Goal: Find specific page/section: Find specific page/section

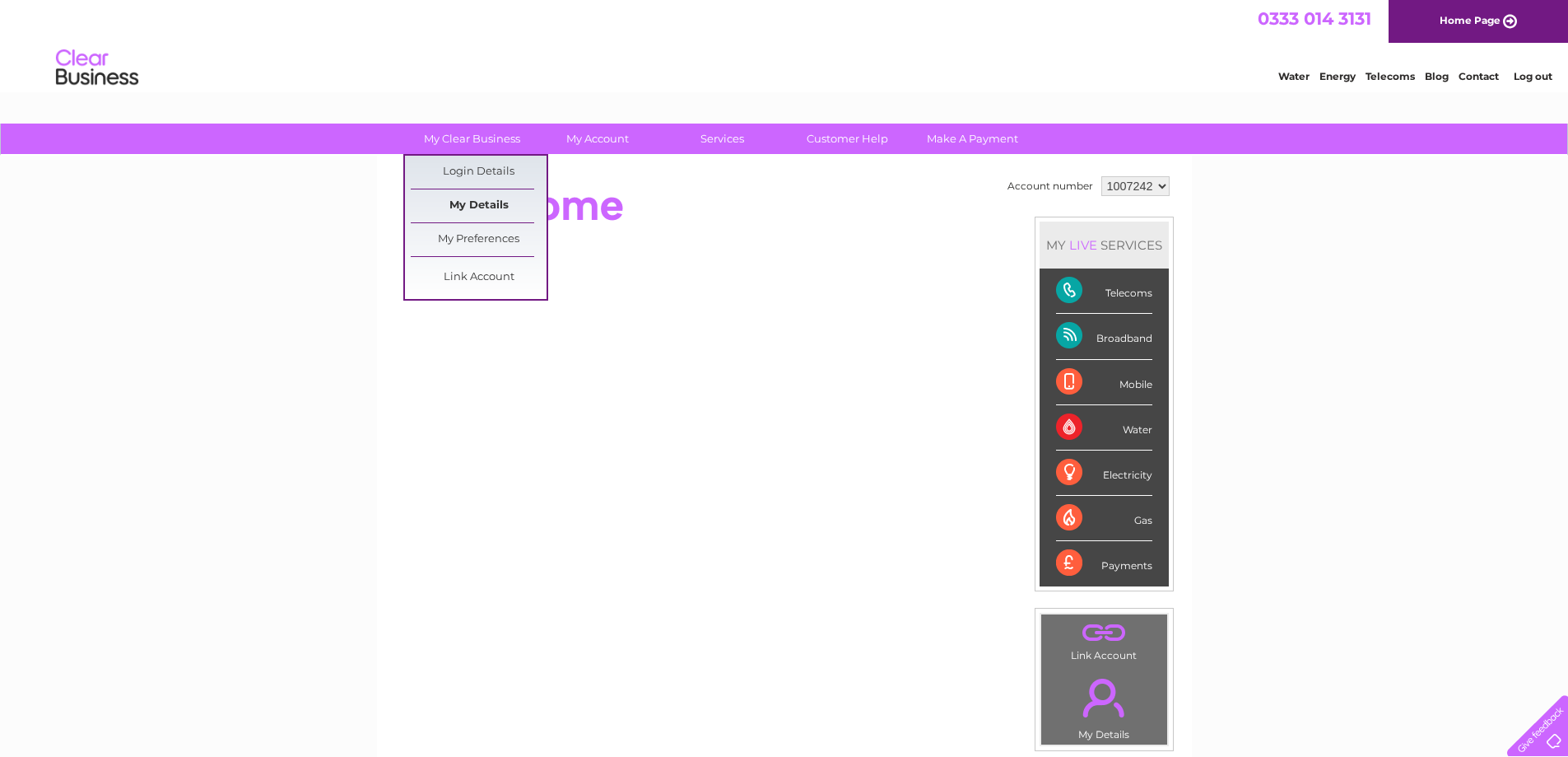
click at [458, 203] on link "My Details" at bounding box center [479, 206] width 136 height 33
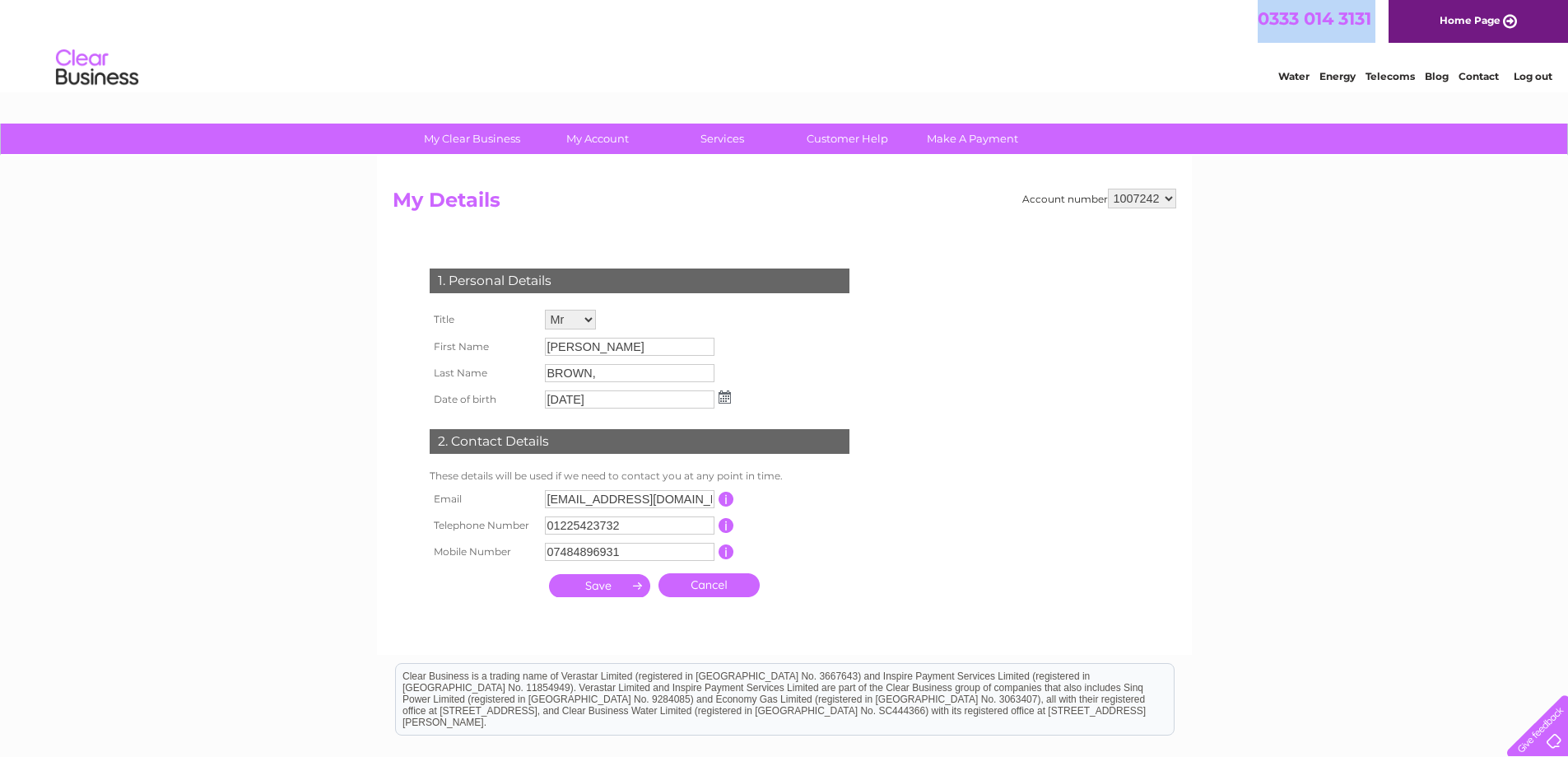
drag, startPoint x: 1235, startPoint y: 19, endPoint x: 1447, endPoint y: 186, distance: 269.9
click at [1392, 35] on div "0333 014 3131 Home Page" at bounding box center [784, 21] width 1568 height 42
click at [1472, 240] on div "My Clear Business Login Details My Details My Preferences Link Account My Accou…" at bounding box center [784, 530] width 1568 height 813
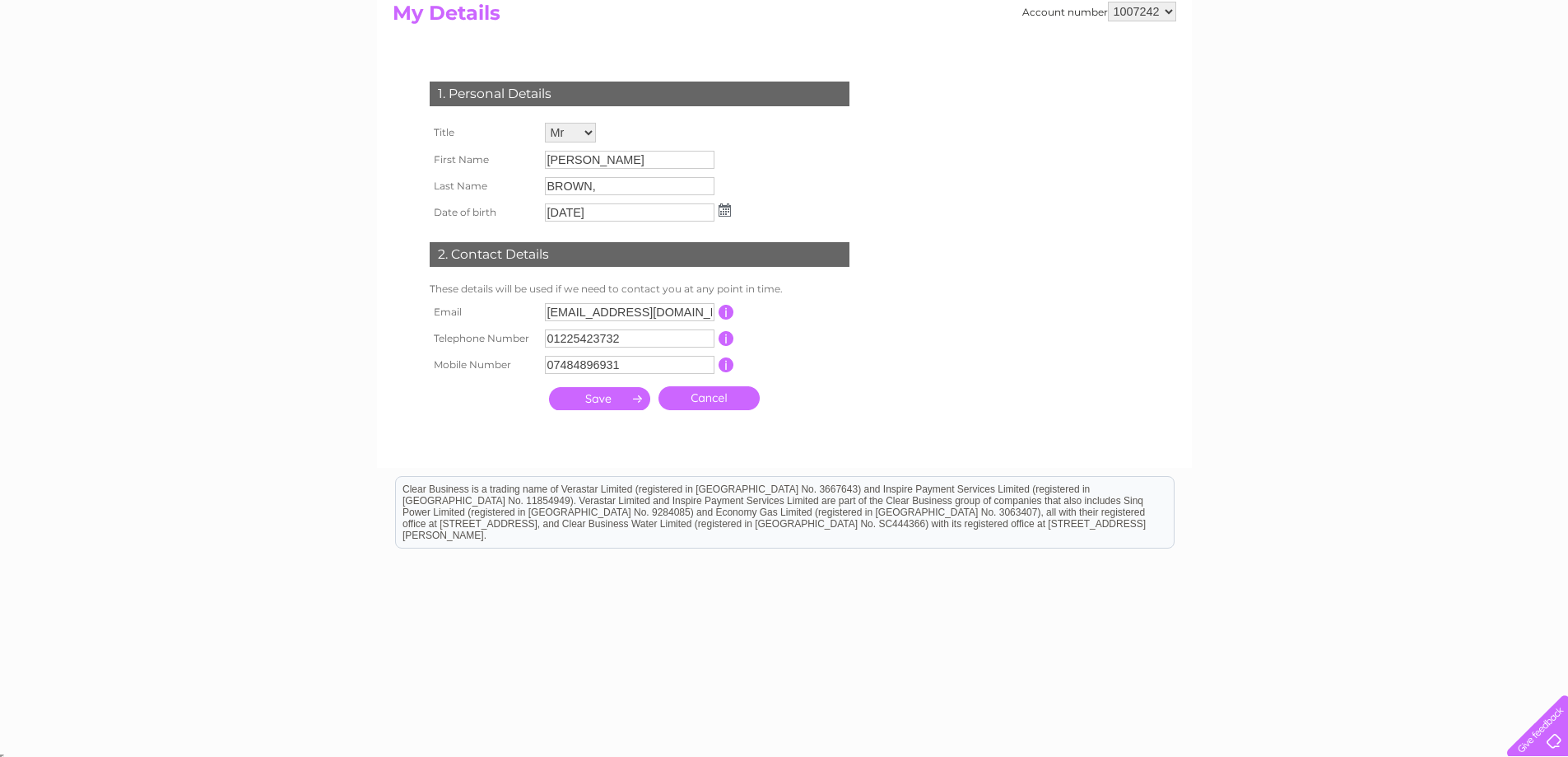
scroll to position [192, 0]
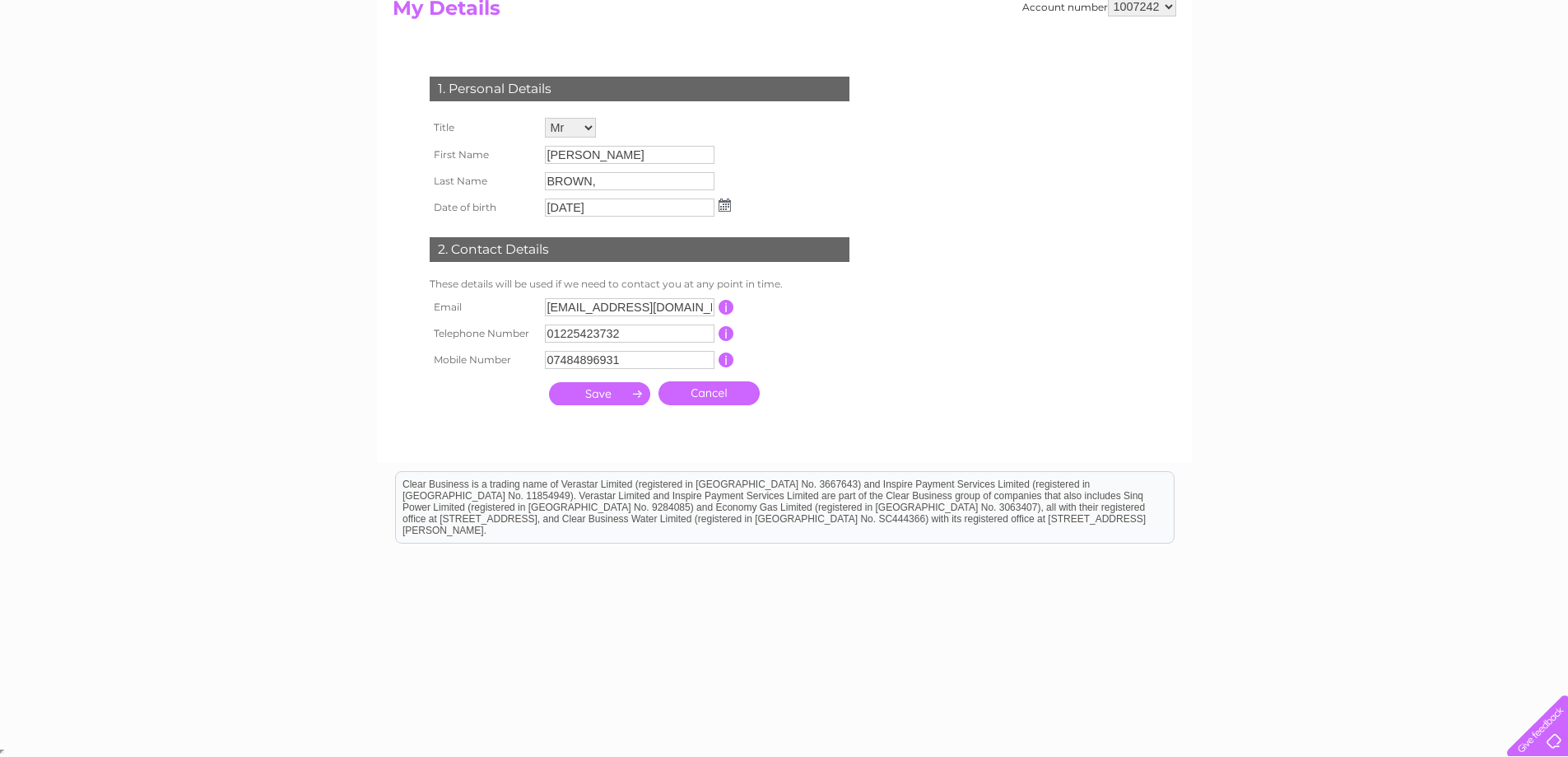
drag, startPoint x: 1158, startPoint y: 522, endPoint x: 447, endPoint y: 472, distance: 712.8
click at [447, 472] on div "Clear Business is a trading name of Verastar Limited (registered in [GEOGRAPHIC…" at bounding box center [785, 507] width 778 height 71
drag, startPoint x: 471, startPoint y: 479, endPoint x: 498, endPoint y: 484, distance: 27.5
click at [471, 480] on div "Clear Business is a trading name of Verastar Limited (registered in [GEOGRAPHIC…" at bounding box center [785, 507] width 778 height 71
click at [531, 491] on div "Clear Business is a trading name of Verastar Limited (registered in [GEOGRAPHIC…" at bounding box center [785, 507] width 778 height 71
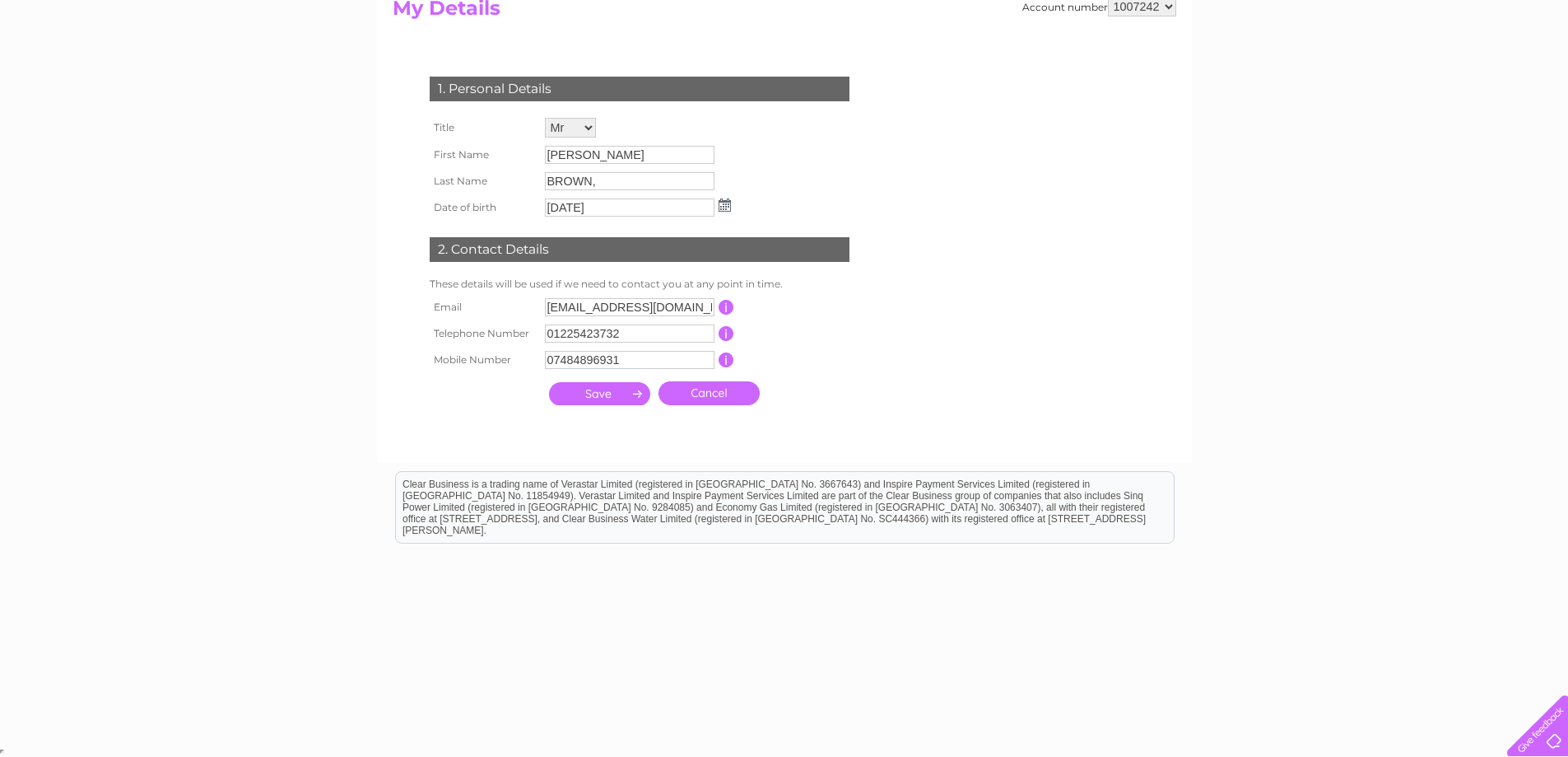
click at [531, 491] on div "Clear Business is a trading name of Verastar Limited (registered in [GEOGRAPHIC…" at bounding box center [785, 507] width 778 height 71
click at [1296, 497] on html "Clear Business is a trading name of Verastar Limited (registered in [GEOGRAPHIC…" at bounding box center [784, 516] width 1568 height 106
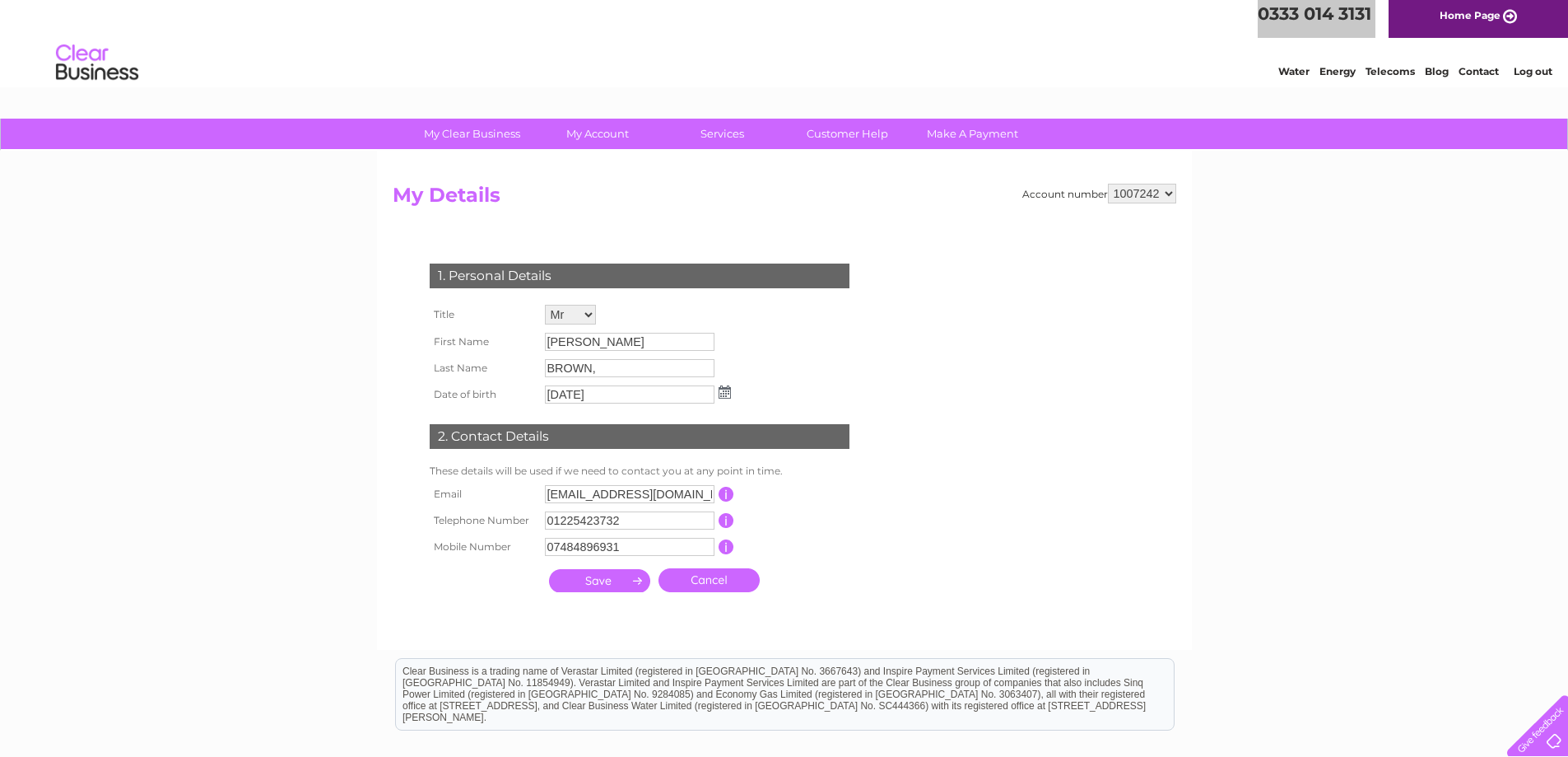
scroll to position [0, 0]
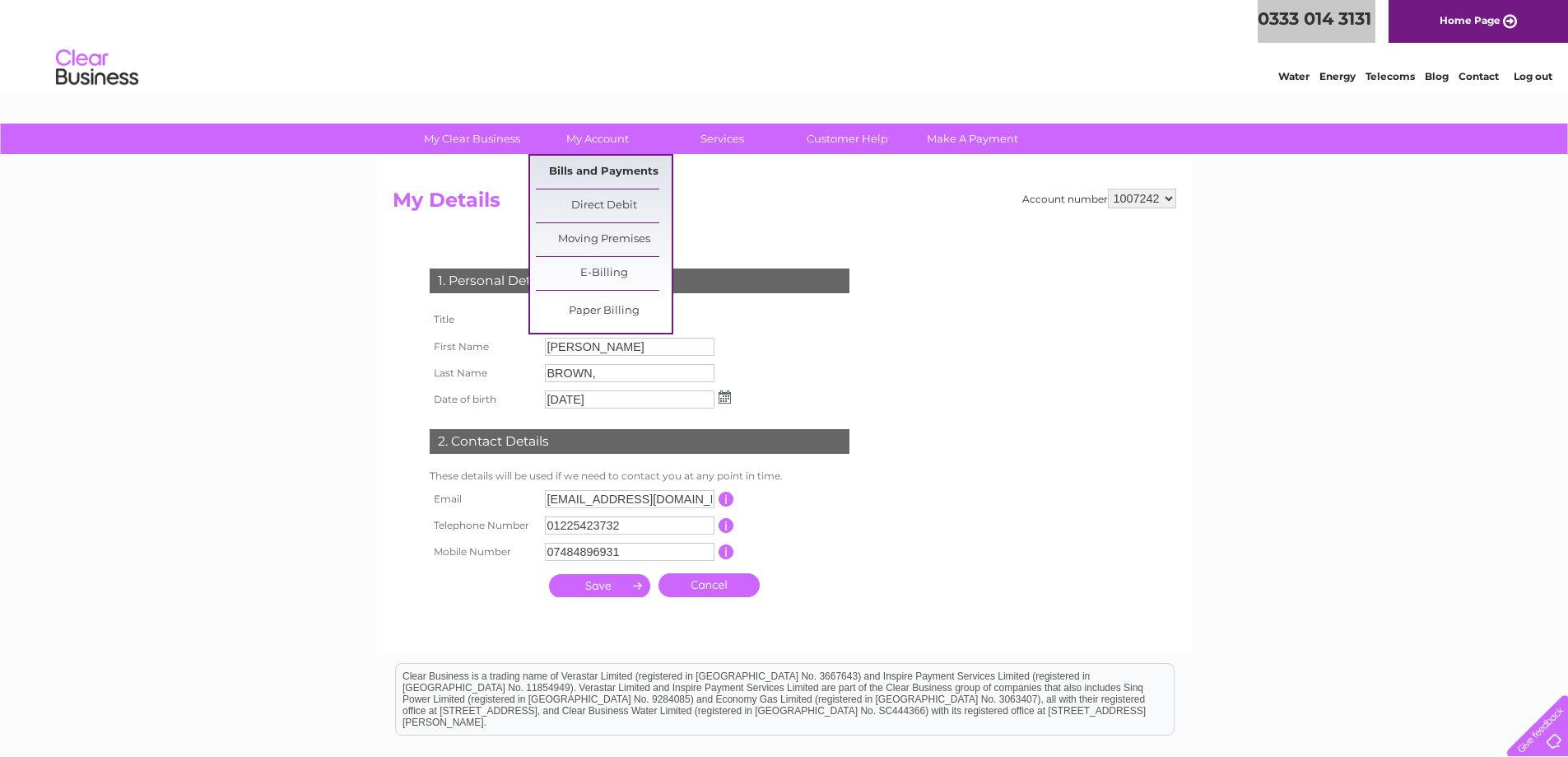
click at [581, 165] on link "Bills and Payments" at bounding box center [604, 172] width 136 height 33
